Goal: Find contact information: Find contact information

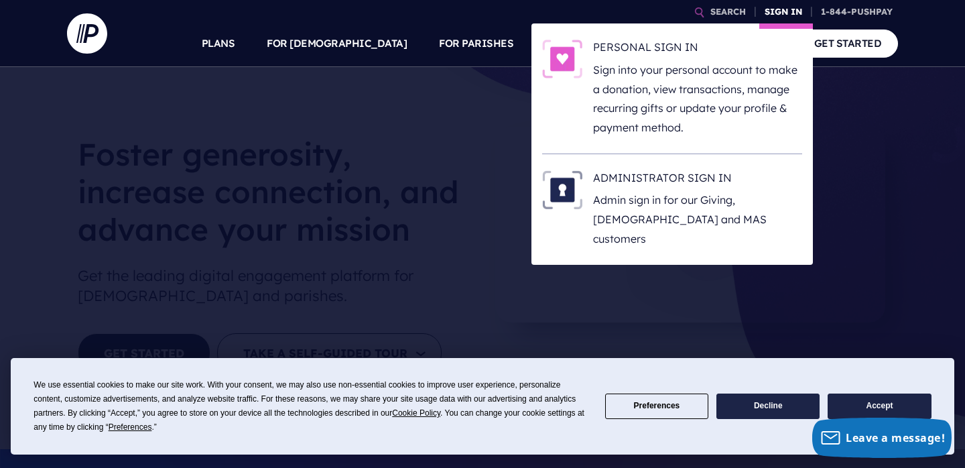
click at [780, 14] on link "SIGN IN" at bounding box center [783, 11] width 48 height 23
click at [693, 204] on p "Admin sign in for our Giving, [DEMOGRAPHIC_DATA] and MAS customers" at bounding box center [697, 219] width 209 height 58
click at [642, 109] on p "Sign into your personal account to make a donation, view transactions, manage r…" at bounding box center [697, 98] width 209 height 77
click at [783, 9] on link "SIGN IN" at bounding box center [783, 11] width 48 height 23
click at [659, 198] on p "Admin sign in for our Giving, [DEMOGRAPHIC_DATA] and MAS customers" at bounding box center [697, 219] width 209 height 58
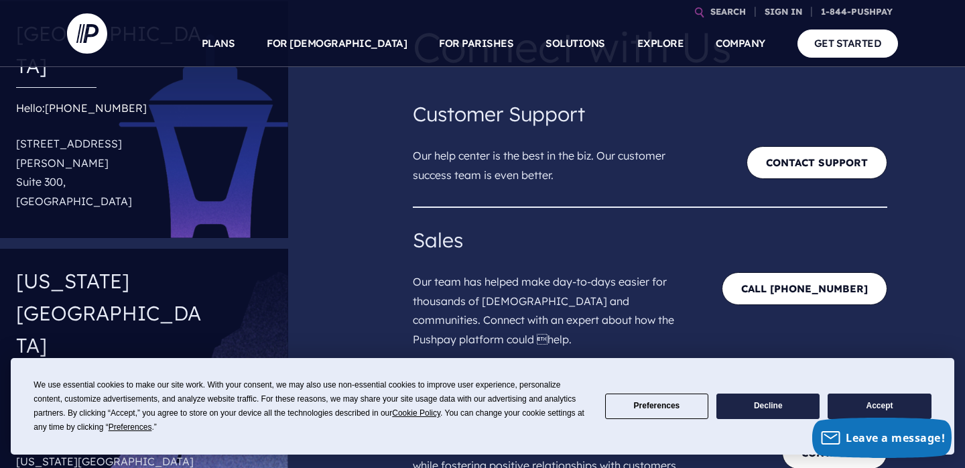
scroll to position [125, 0]
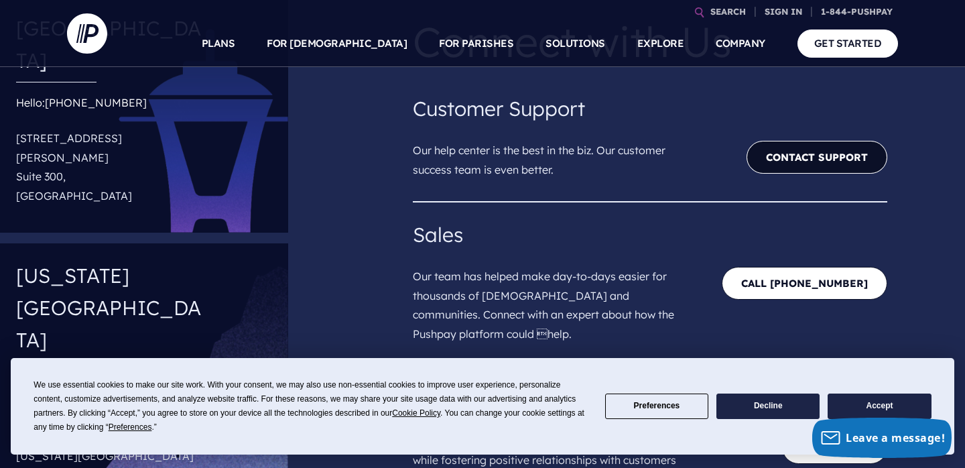
click at [787, 158] on link "Contact Support" at bounding box center [816, 157] width 141 height 33
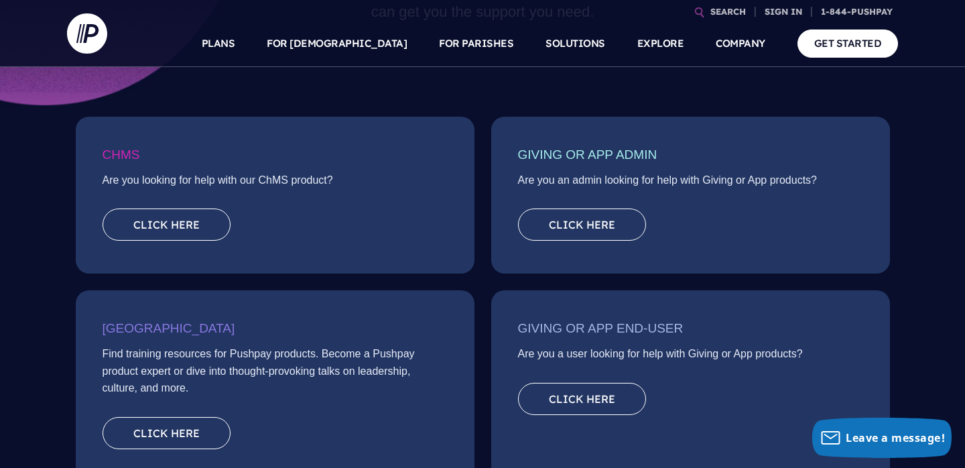
scroll to position [196, 0]
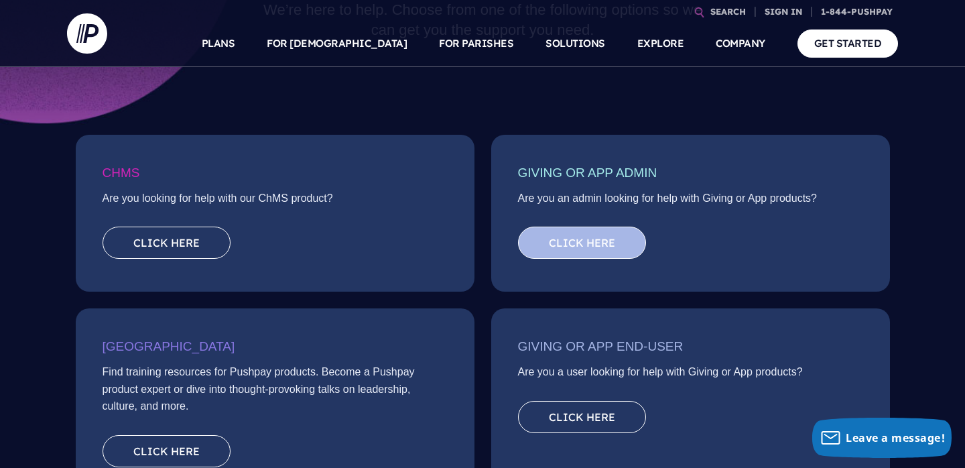
click at [624, 243] on link "Click here" at bounding box center [582, 242] width 128 height 32
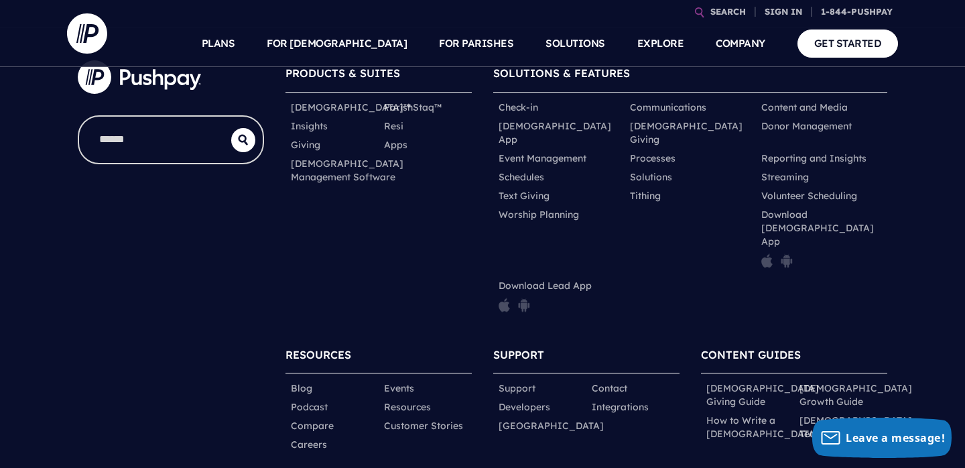
scroll to position [752, 0]
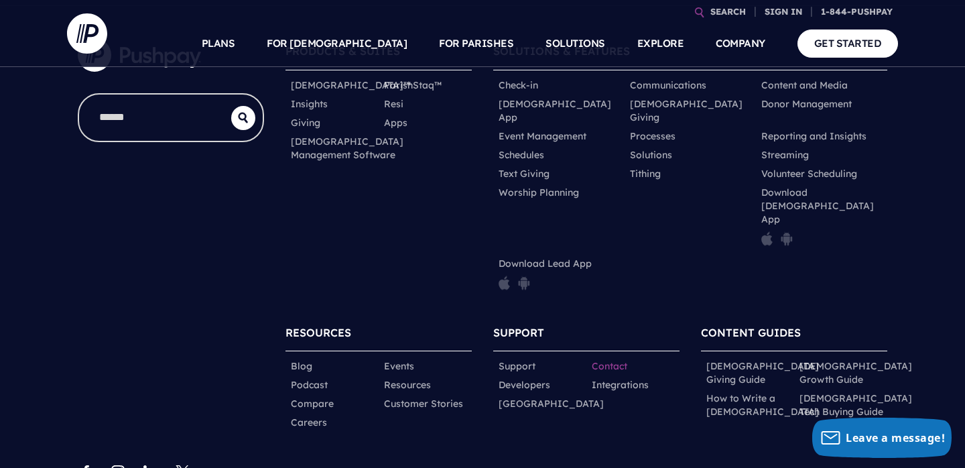
click at [619, 359] on link "Contact" at bounding box center [610, 365] width 36 height 13
